Goal: Task Accomplishment & Management: Manage account settings

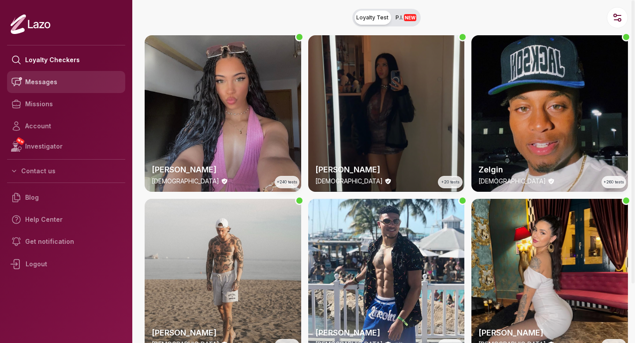
click at [66, 78] on link "Messages" at bounding box center [66, 82] width 118 height 22
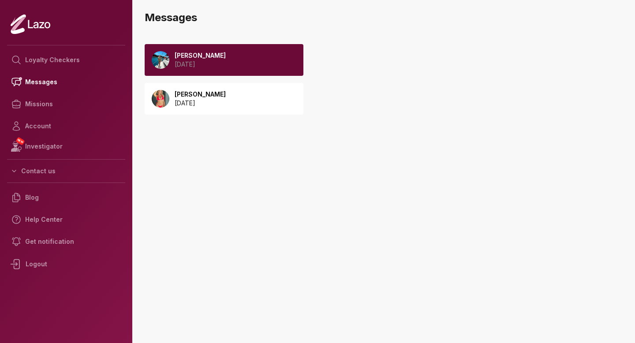
click at [250, 96] on div "Emily 2025 October 05" at bounding box center [224, 99] width 159 height 32
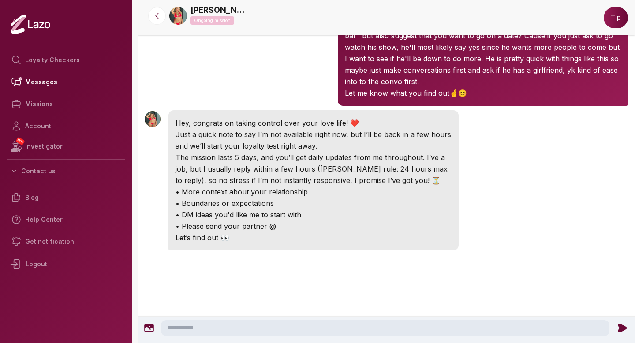
scroll to position [188, 0]
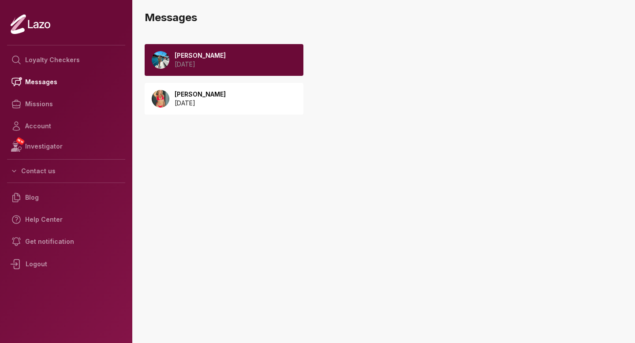
click at [235, 66] on div "Emery 2025 October 04" at bounding box center [224, 60] width 159 height 32
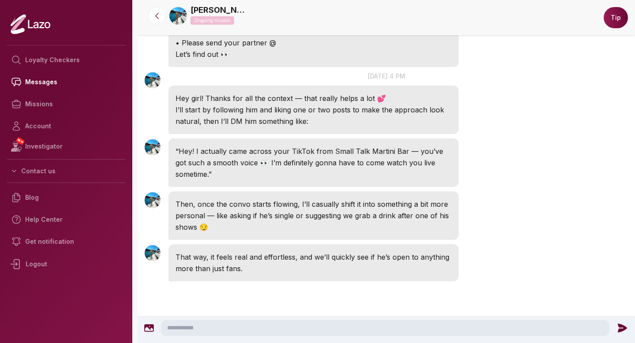
scroll to position [311, 0]
click at [265, 327] on textarea at bounding box center [385, 328] width 448 height 16
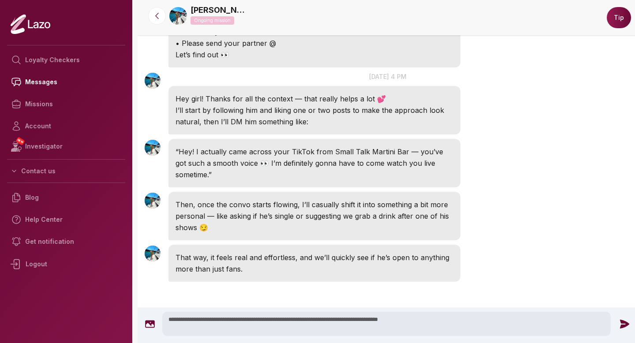
type textarea "**********"
click at [620, 321] on icon at bounding box center [624, 323] width 9 height 9
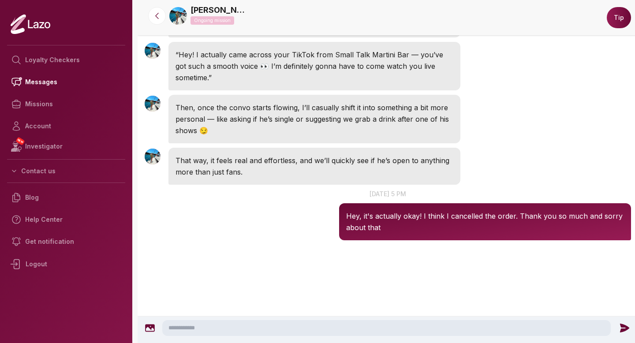
scroll to position [461, 0]
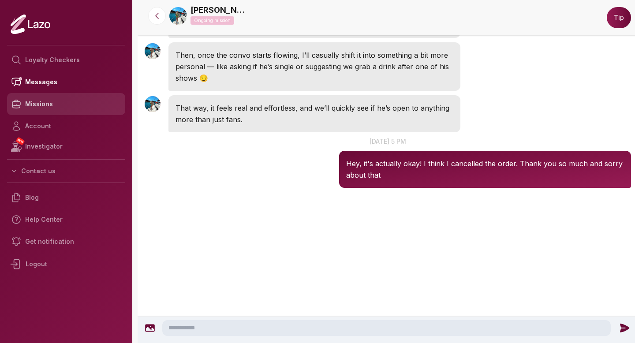
click at [49, 104] on link "Missions" at bounding box center [66, 104] width 118 height 22
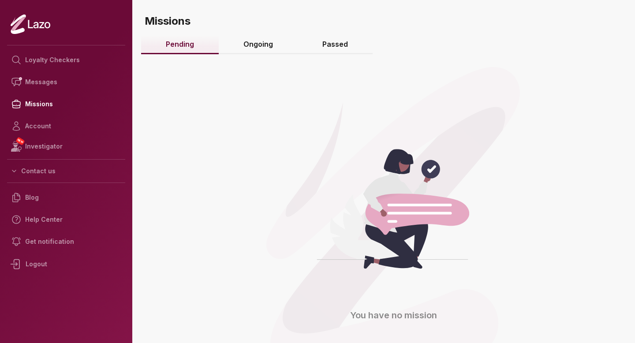
click at [258, 42] on link "Ongoing" at bounding box center [258, 44] width 79 height 19
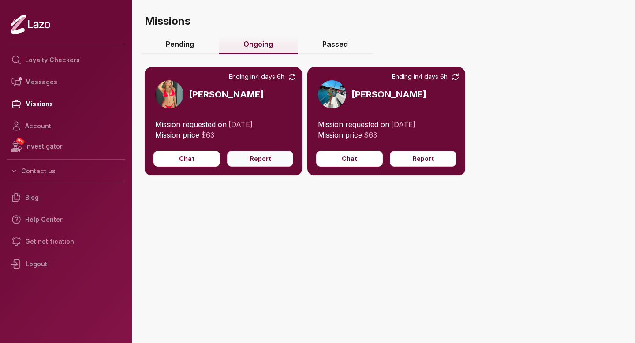
click at [270, 161] on button "Report" at bounding box center [260, 159] width 67 height 16
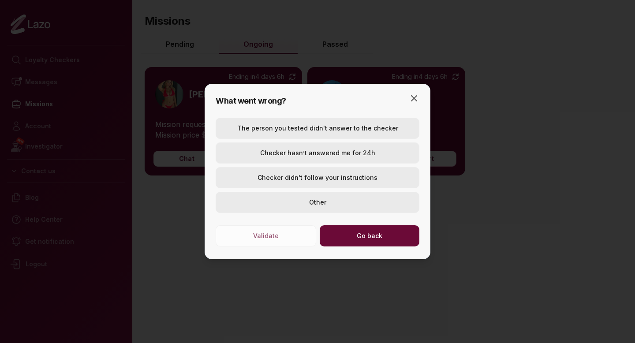
click at [284, 153] on button "Checker hasn’t answered me for 24h" at bounding box center [318, 152] width 204 height 21
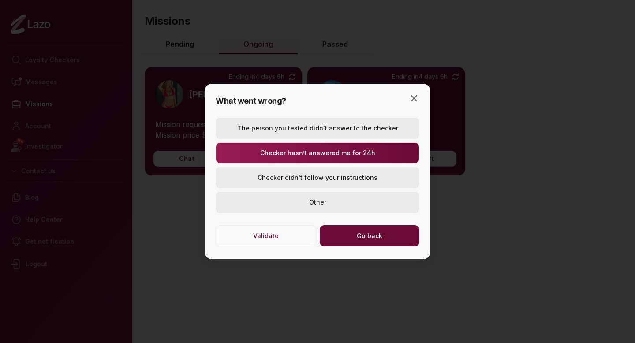
click at [292, 240] on button "Validate" at bounding box center [266, 235] width 100 height 21
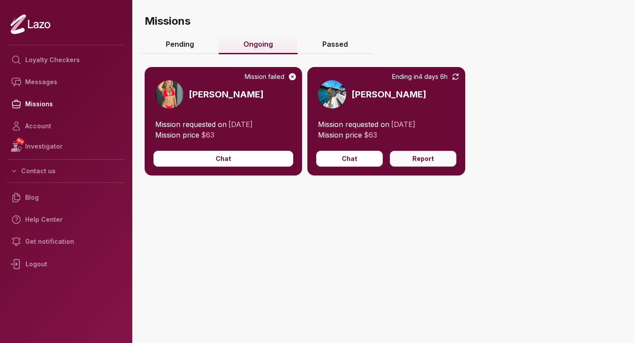
click at [411, 159] on button "Report" at bounding box center [423, 159] width 67 height 16
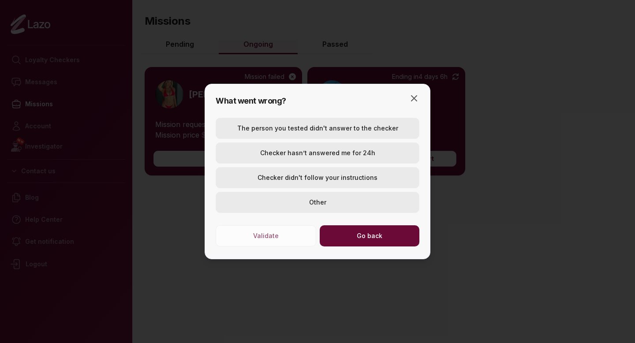
click at [303, 204] on button "Other" at bounding box center [318, 202] width 204 height 21
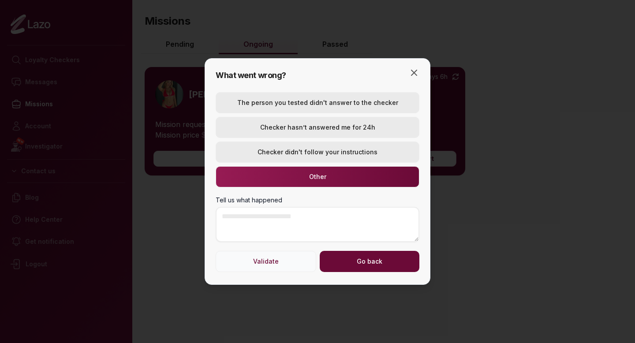
click at [277, 259] on button "Validate" at bounding box center [266, 261] width 100 height 21
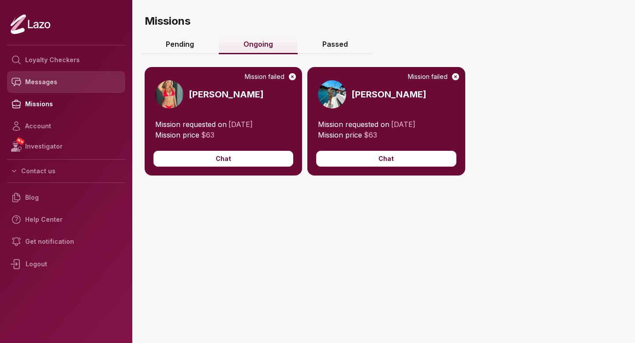
click at [72, 81] on link "Messages" at bounding box center [66, 82] width 118 height 22
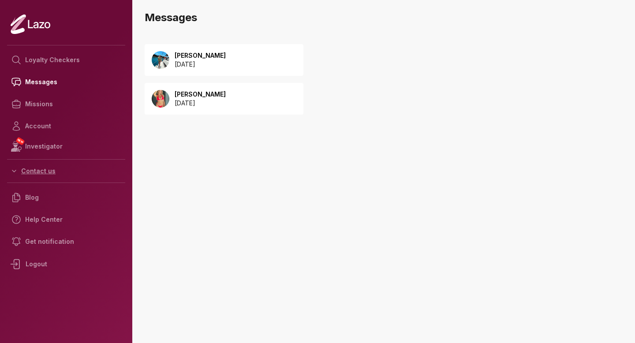
click at [60, 174] on button "Contact us" at bounding box center [66, 171] width 118 height 16
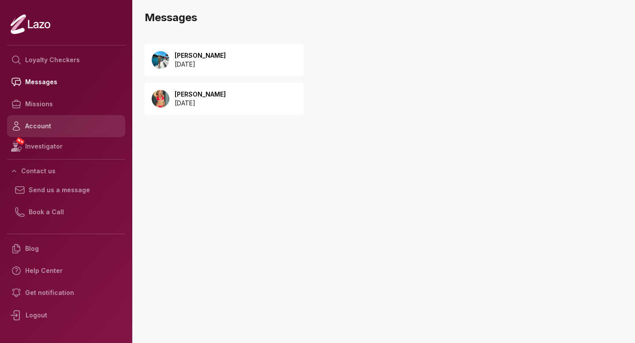
click at [97, 117] on link "Account" at bounding box center [66, 126] width 118 height 22
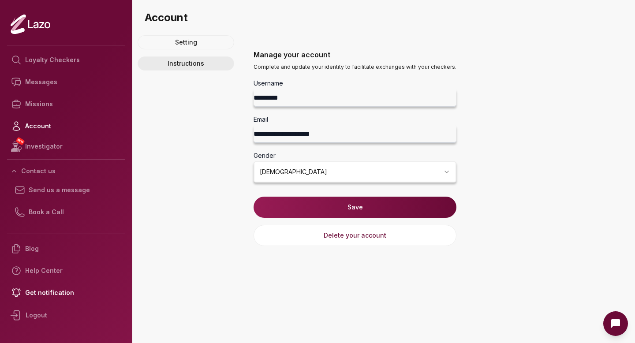
click at [199, 68] on link "Instructions" at bounding box center [186, 63] width 97 height 14
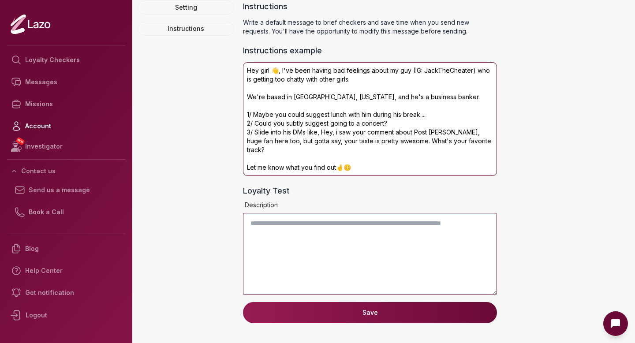
scroll to position [2, 0]
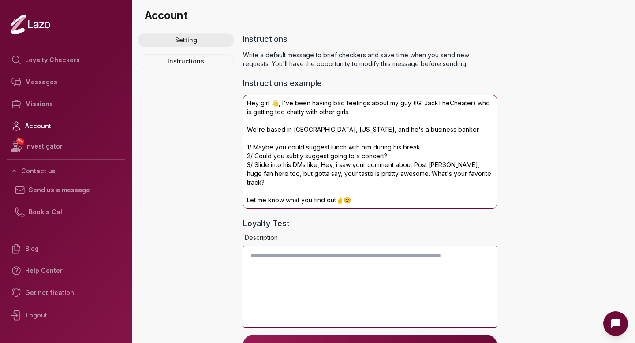
click at [208, 44] on link "Setting" at bounding box center [186, 40] width 97 height 14
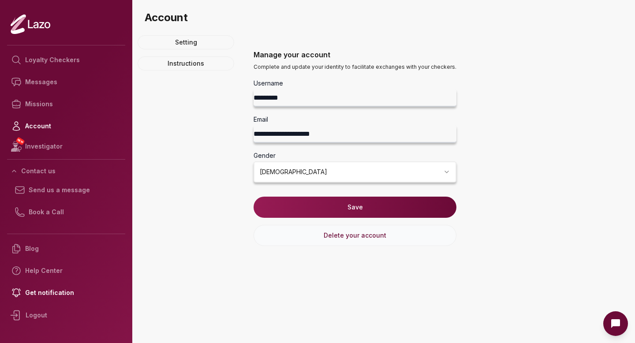
click at [293, 239] on button "Delete your account" at bounding box center [354, 235] width 203 height 21
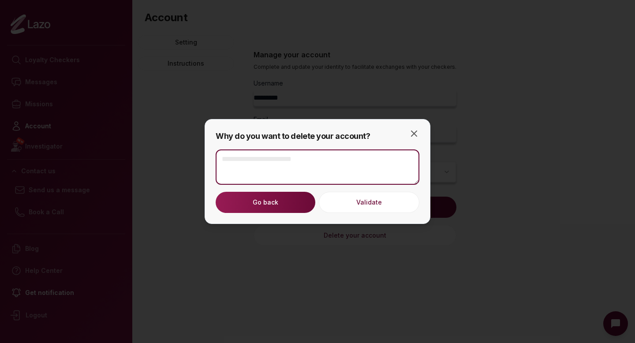
click at [294, 179] on textarea at bounding box center [318, 166] width 204 height 35
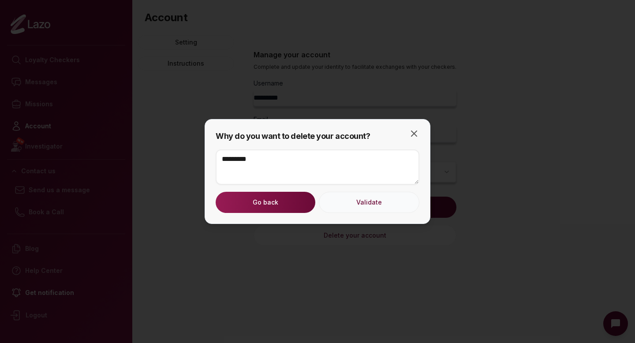
click at [368, 204] on button "Validate" at bounding box center [369, 202] width 100 height 21
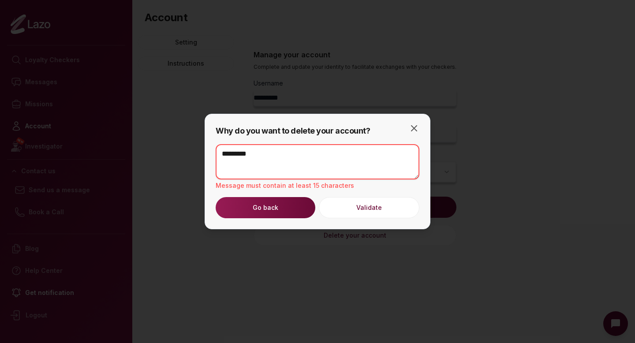
click at [314, 165] on textarea "*********" at bounding box center [318, 161] width 204 height 35
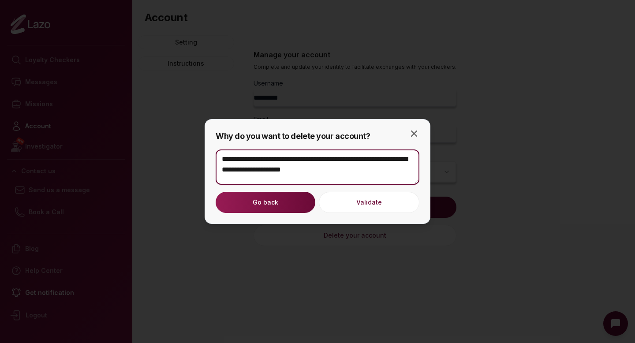
drag, startPoint x: 224, startPoint y: 170, endPoint x: 325, endPoint y: 165, distance: 101.0
click at [325, 171] on textarea "**********" at bounding box center [318, 166] width 204 height 35
drag, startPoint x: 324, startPoint y: 168, endPoint x: 219, endPoint y: 168, distance: 104.9
click at [219, 168] on textarea "**********" at bounding box center [318, 166] width 204 height 35
type textarea "**********"
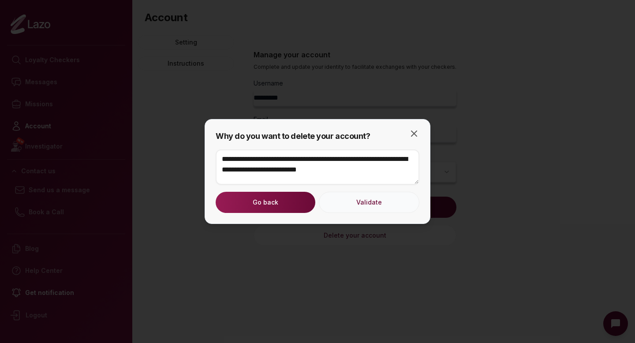
click at [357, 206] on button "Validate" at bounding box center [369, 202] width 100 height 21
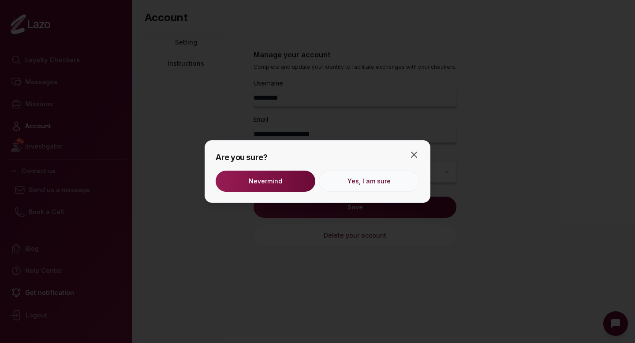
click at [355, 183] on button "Yes, I am sure" at bounding box center [369, 181] width 100 height 21
